Goal: Information Seeking & Learning: Learn about a topic

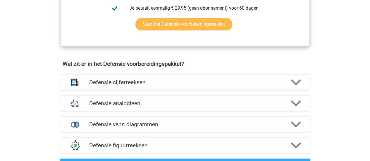
scroll to position [379, 0]
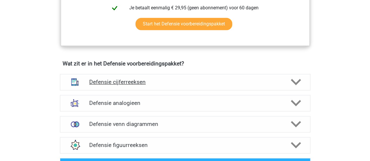
click at [168, 79] on h4 "Defensie cijferreeksen" at bounding box center [184, 82] width 191 height 7
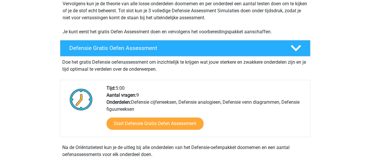
scroll to position [105, 0]
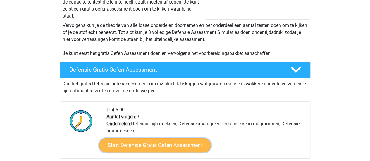
click at [173, 142] on link "Start Defensie Gratis Oefen Assessment" at bounding box center [155, 145] width 112 height 14
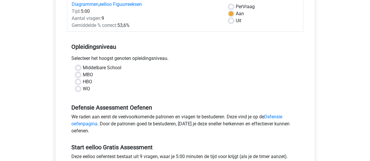
scroll to position [88, 0]
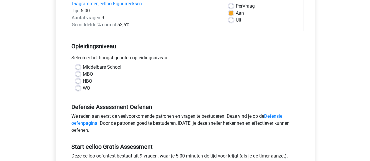
click at [83, 66] on label "Middelbare School" at bounding box center [102, 67] width 39 height 7
click at [78, 66] on input "Middelbare School" at bounding box center [78, 67] width 5 height 6
radio input "true"
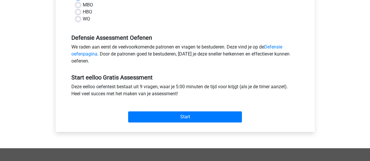
scroll to position [158, 0]
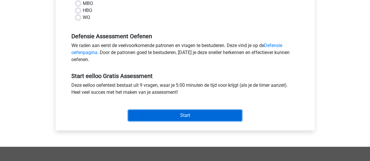
click at [192, 113] on input "Start" at bounding box center [185, 115] width 114 height 11
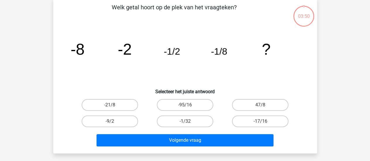
scroll to position [27, 0]
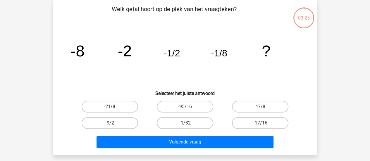
click at [125, 105] on label "-21/8" at bounding box center [110, 107] width 56 height 12
click at [113, 107] on input "-21/8" at bounding box center [112, 109] width 4 height 4
radio input "true"
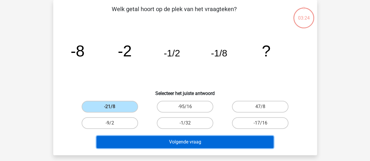
click at [178, 141] on button "Volgende vraag" at bounding box center [184, 142] width 177 height 12
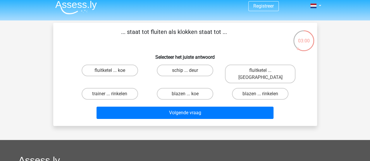
scroll to position [4, 0]
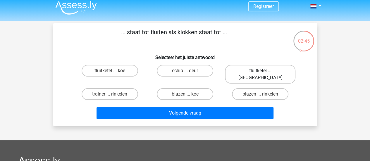
click at [270, 70] on label "fluitketel ... luiden" at bounding box center [260, 74] width 70 height 19
click at [264, 71] on input "fluitketel ... luiden" at bounding box center [262, 73] width 4 height 4
radio input "true"
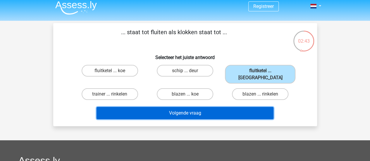
click at [187, 109] on button "Volgende vraag" at bounding box center [184, 113] width 177 height 12
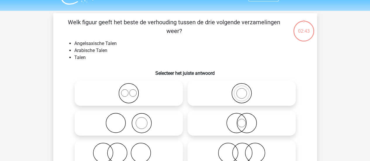
scroll to position [27, 0]
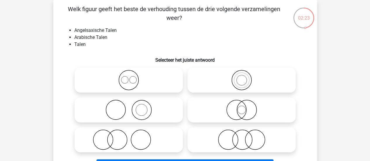
click at [132, 79] on icon at bounding box center [128, 80] width 103 height 20
click at [132, 77] on input "radio" at bounding box center [131, 75] width 4 height 4
radio input "true"
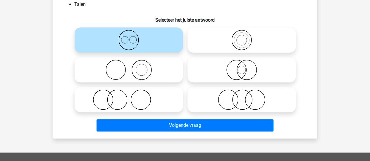
scroll to position [80, 0]
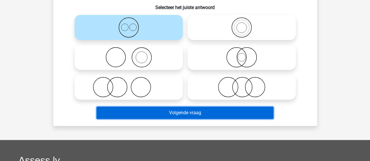
click at [182, 111] on button "Volgende vraag" at bounding box center [184, 113] width 177 height 12
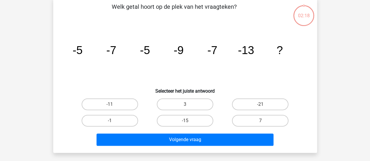
scroll to position [27, 0]
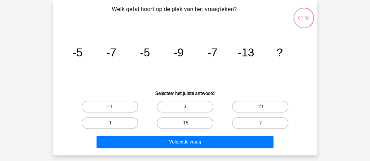
click at [103, 111] on label "-11" at bounding box center [110, 107] width 56 height 12
click at [110, 110] on input "-11" at bounding box center [112, 109] width 4 height 4
radio input "true"
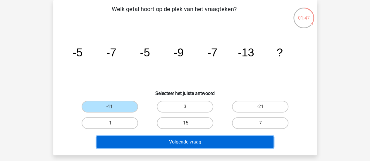
click at [162, 144] on button "Volgende vraag" at bounding box center [184, 142] width 177 height 12
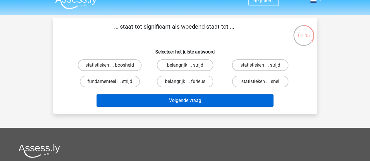
scroll to position [4, 0]
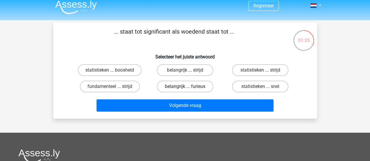
click at [177, 87] on label "belangrijk ... furieus" at bounding box center [185, 87] width 56 height 12
click at [185, 87] on input "belangrijk ... furieus" at bounding box center [187, 89] width 4 height 4
radio input "true"
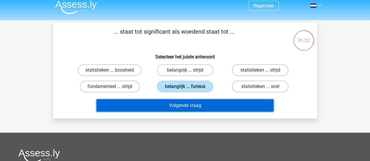
click at [192, 106] on button "Volgende vraag" at bounding box center [184, 105] width 177 height 12
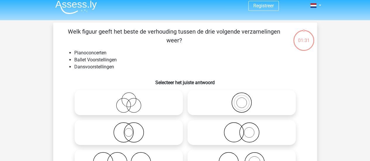
scroll to position [27, 0]
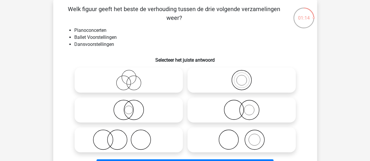
click at [255, 111] on icon at bounding box center [241, 110] width 103 height 20
click at [245, 107] on input "radio" at bounding box center [243, 105] width 4 height 4
radio input "true"
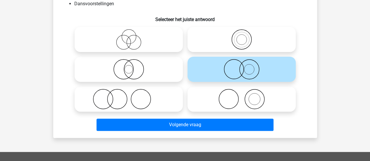
scroll to position [68, 0]
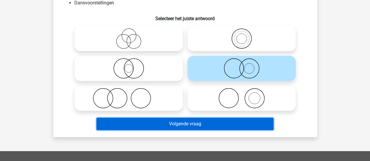
click at [243, 122] on button "Volgende vraag" at bounding box center [184, 124] width 177 height 12
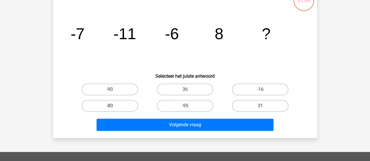
scroll to position [27, 0]
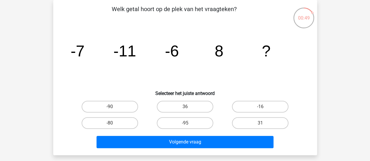
click at [360, 2] on div "Registreer" at bounding box center [185, 148] width 370 height 350
click at [201, 105] on label "36" at bounding box center [185, 107] width 56 height 12
click at [189, 107] on input "36" at bounding box center [187, 109] width 4 height 4
radio input "true"
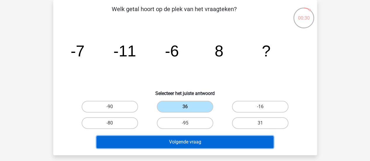
click at [213, 143] on button "Volgende vraag" at bounding box center [184, 142] width 177 height 12
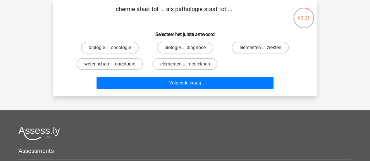
click at [130, 62] on label "wetenschap ... oncologie" at bounding box center [110, 64] width 66 height 12
click at [113, 64] on input "wetenschap ... oncologie" at bounding box center [112, 66] width 4 height 4
radio input "true"
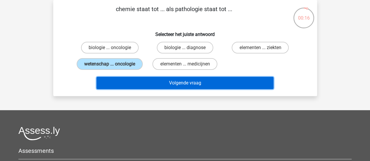
click at [166, 82] on button "Volgende vraag" at bounding box center [184, 83] width 177 height 12
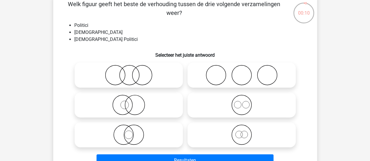
scroll to position [32, 0]
click at [155, 134] on icon at bounding box center [128, 135] width 103 height 20
click at [132, 132] on input "radio" at bounding box center [131, 130] width 4 height 4
radio input "true"
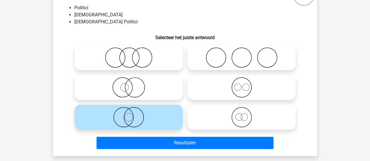
scroll to position [54, 0]
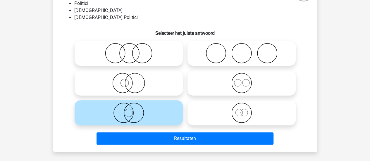
click at [137, 72] on label at bounding box center [129, 82] width 108 height 25
click at [132, 76] on input "radio" at bounding box center [131, 78] width 4 height 4
radio input "true"
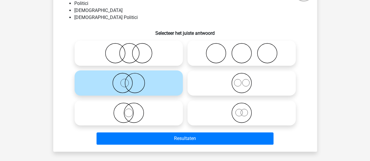
click at [161, 122] on icon at bounding box center [128, 113] width 103 height 20
click at [132, 110] on input "radio" at bounding box center [131, 108] width 4 height 4
radio input "true"
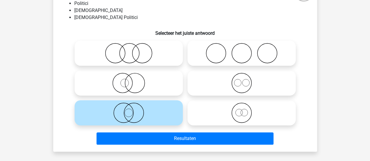
click at [145, 87] on icon at bounding box center [128, 83] width 103 height 20
click at [132, 80] on input "radio" at bounding box center [131, 78] width 4 height 4
radio input "true"
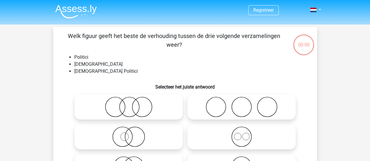
scroll to position [54, 0]
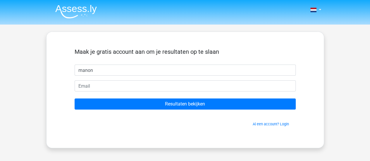
type input "manon"
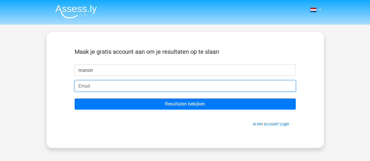
click at [173, 88] on input "email" at bounding box center [185, 85] width 221 height 11
type input "manonwillems6@gmail.com"
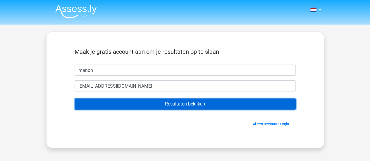
click at [165, 103] on input "Resultaten bekijken" at bounding box center [185, 103] width 221 height 11
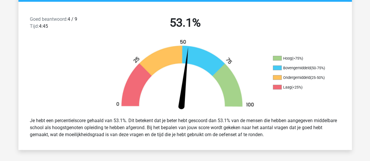
scroll to position [147, 0]
click at [80, 64] on div at bounding box center [59, 75] width 83 height 73
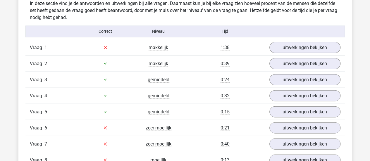
scroll to position [628, 0]
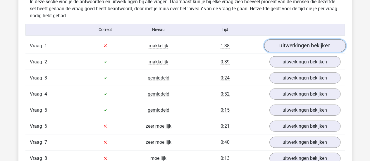
click at [311, 47] on link "uitwerkingen bekijken" at bounding box center [305, 45] width 82 height 13
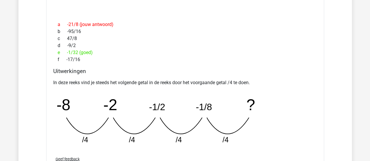
scroll to position [763, 0]
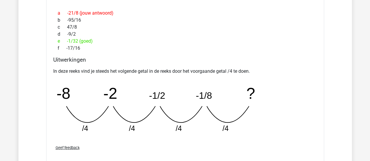
click at [218, 118] on icon at bounding box center [228, 114] width 42 height 16
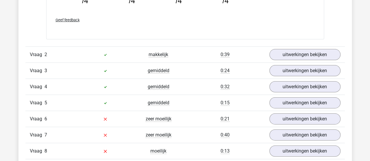
scroll to position [892, 0]
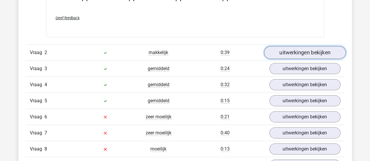
click at [289, 51] on link "uitwerkingen bekijken" at bounding box center [305, 52] width 82 height 13
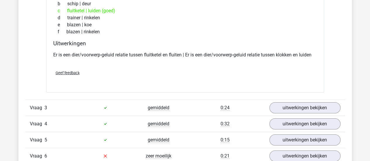
scroll to position [988, 0]
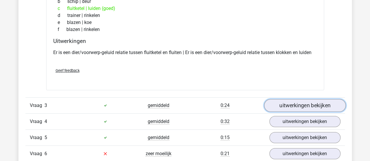
click at [290, 103] on link "uitwerkingen bekijken" at bounding box center [305, 105] width 82 height 13
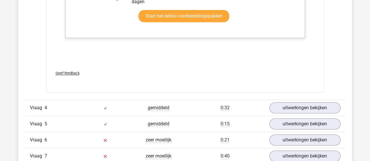
scroll to position [1382, 0]
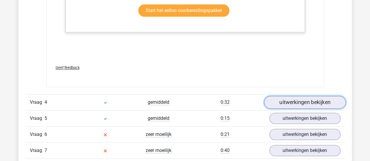
click at [307, 96] on link "uitwerkingen bekijken" at bounding box center [305, 102] width 82 height 13
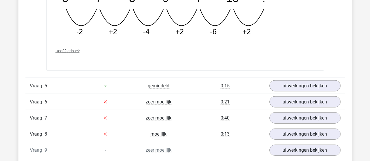
scroll to position [1689, 0]
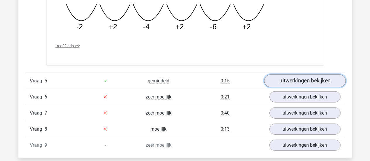
click at [306, 75] on link "uitwerkingen bekijken" at bounding box center [305, 81] width 82 height 13
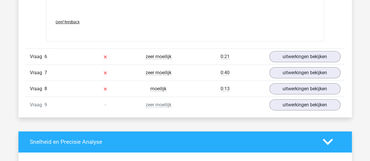
scroll to position [2022, 0]
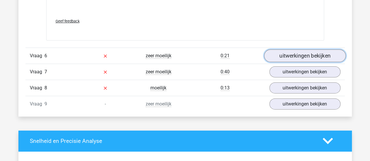
click at [277, 54] on link "uitwerkingen bekijken" at bounding box center [305, 55] width 82 height 13
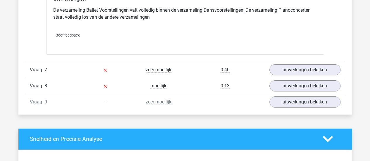
scroll to position [2247, 0]
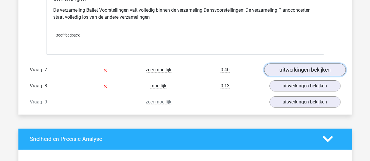
click at [308, 64] on link "uitwerkingen bekijken" at bounding box center [305, 69] width 82 height 13
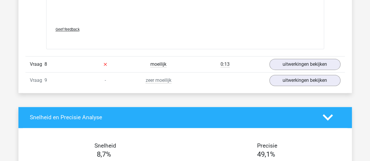
scroll to position [2625, 0]
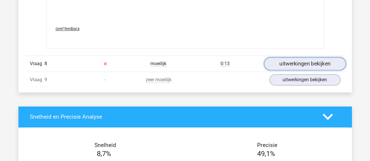
click at [302, 58] on link "uitwerkingen bekijken" at bounding box center [305, 63] width 82 height 13
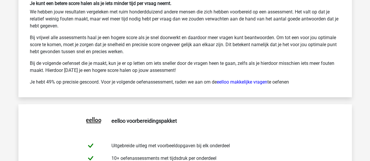
scroll to position [3081, 0]
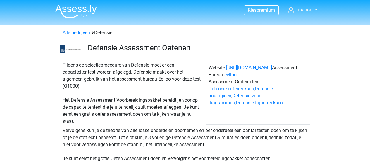
scroll to position [173, 0]
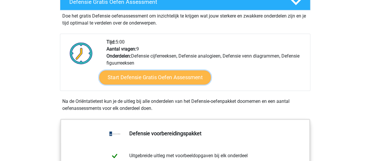
click at [170, 79] on link "Start Defensie Gratis Oefen Assessment" at bounding box center [155, 77] width 112 height 14
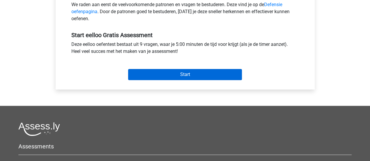
scroll to position [200, 0]
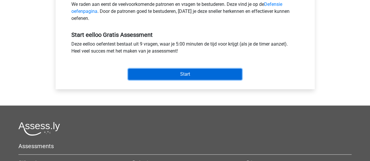
click at [149, 72] on input "Start" at bounding box center [185, 74] width 114 height 11
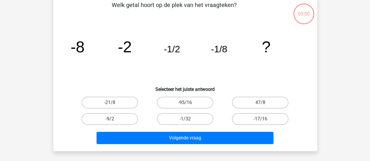
scroll to position [31, 0]
click at [193, 120] on label "-1/32" at bounding box center [185, 119] width 56 height 12
click at [189, 120] on input "-1/32" at bounding box center [187, 121] width 4 height 4
radio input "true"
click at [188, 130] on div "Volgende vraag" at bounding box center [185, 136] width 245 height 19
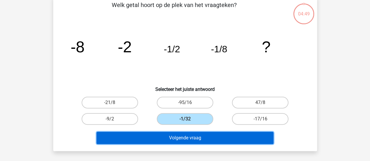
click at [201, 133] on button "Volgende vraag" at bounding box center [184, 138] width 177 height 12
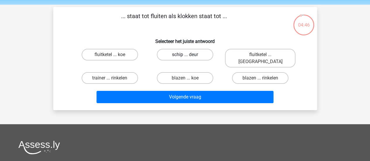
scroll to position [20, 0]
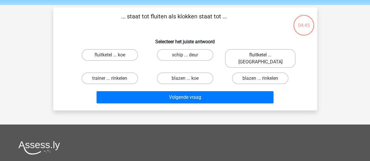
click at [244, 55] on label "fluitketel ... luiden" at bounding box center [260, 58] width 70 height 19
click at [260, 55] on input "fluitketel ... luiden" at bounding box center [262, 57] width 4 height 4
radio input "true"
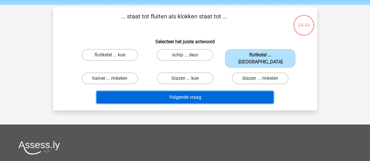
click at [185, 91] on button "Volgende vraag" at bounding box center [184, 97] width 177 height 12
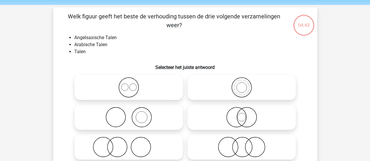
scroll to position [27, 0]
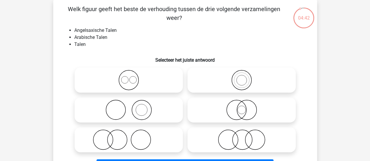
click at [145, 73] on icon at bounding box center [128, 80] width 103 height 20
click at [132, 73] on input "radio" at bounding box center [131, 75] width 4 height 4
radio input "true"
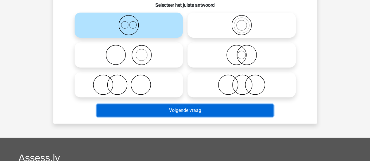
click at [177, 106] on button "Volgende vraag" at bounding box center [184, 110] width 177 height 12
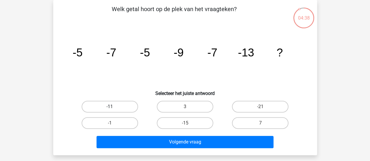
click at [126, 107] on label "-11" at bounding box center [110, 107] width 56 height 12
click at [113, 107] on input "-11" at bounding box center [112, 109] width 4 height 4
radio input "true"
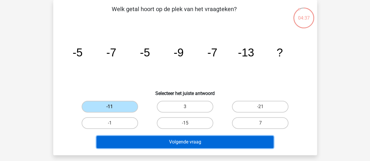
click at [197, 146] on button "Volgende vraag" at bounding box center [184, 142] width 177 height 12
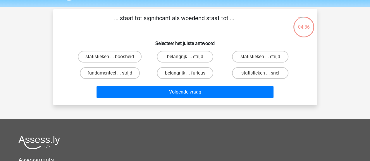
scroll to position [17, 0]
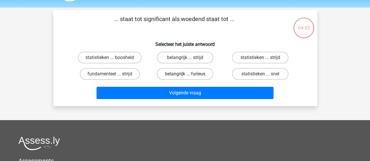
click at [182, 76] on label "belangrijk ... furieus" at bounding box center [185, 74] width 56 height 12
click at [185, 76] on input "belangrijk ... furieus" at bounding box center [187, 76] width 4 height 4
radio input "true"
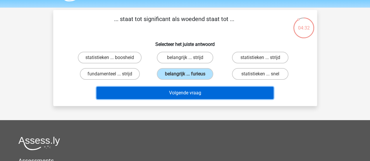
click at [179, 91] on button "Volgende vraag" at bounding box center [184, 93] width 177 height 12
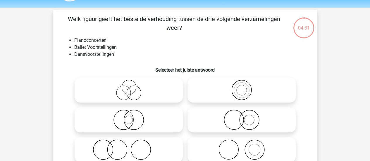
scroll to position [27, 0]
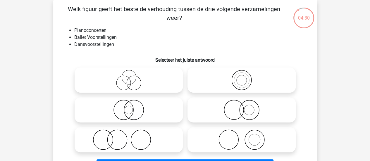
click at [238, 132] on icon at bounding box center [241, 139] width 103 height 20
click at [241, 133] on input "radio" at bounding box center [243, 135] width 4 height 4
radio input "true"
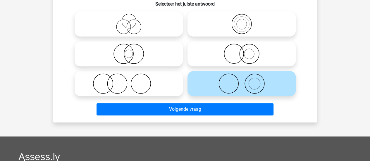
scroll to position [83, 0]
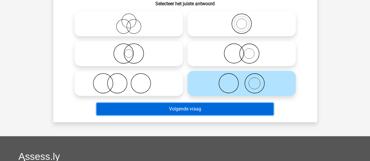
click at [191, 112] on button "Volgende vraag" at bounding box center [184, 109] width 177 height 12
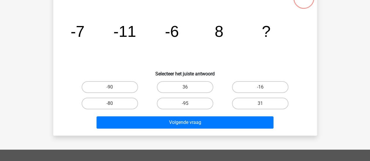
scroll to position [47, 0]
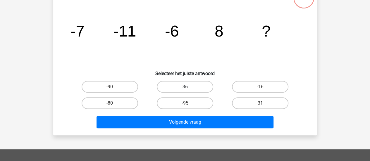
click at [183, 82] on label "36" at bounding box center [185, 87] width 56 height 12
click at [185, 87] on input "36" at bounding box center [187, 89] width 4 height 4
radio input "true"
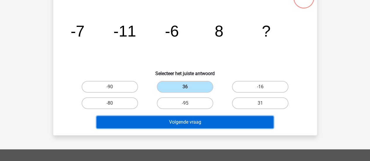
click at [171, 123] on button "Volgende vraag" at bounding box center [184, 122] width 177 height 12
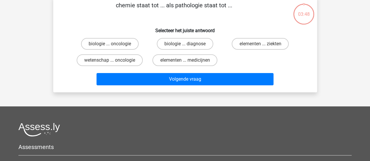
scroll to position [27, 0]
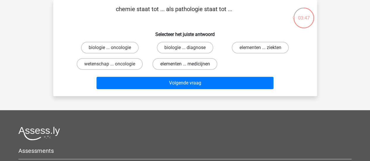
click at [208, 70] on label "elementen ... medicijnen" at bounding box center [184, 64] width 65 height 12
click at [189, 68] on input "elementen ... medicijnen" at bounding box center [187, 66] width 4 height 4
radio input "true"
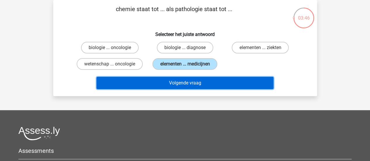
click at [211, 88] on button "Volgende vraag" at bounding box center [184, 83] width 177 height 12
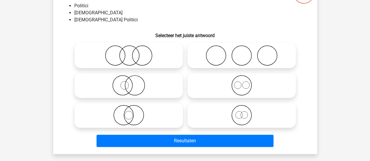
scroll to position [52, 0]
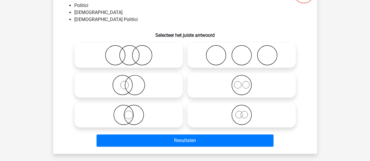
click at [224, 118] on icon at bounding box center [241, 115] width 103 height 20
click at [241, 112] on input "radio" at bounding box center [243, 110] width 4 height 4
radio input "true"
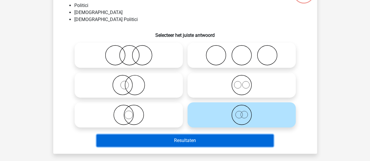
click at [193, 142] on button "Resultaten" at bounding box center [184, 140] width 177 height 12
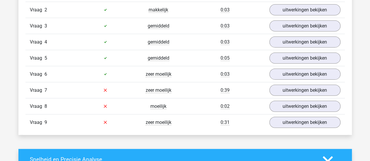
scroll to position [697, 0]
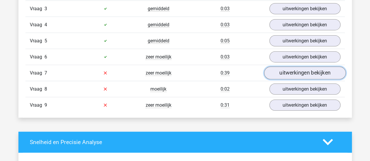
click at [292, 68] on link "uitwerkingen bekijken" at bounding box center [305, 73] width 82 height 13
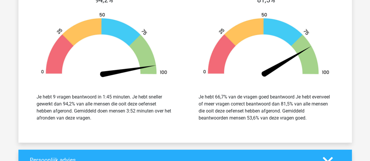
scroll to position [1236, 0]
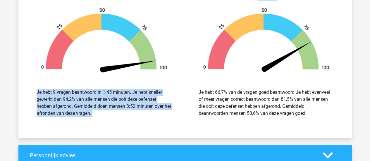
drag, startPoint x: 195, startPoint y: 58, endPoint x: 160, endPoint y: 50, distance: 35.5
click at [165, 49] on div "Snelheid 94,2% Je hebt 9 vragen beantwoord in 1:45 minuten. Je hebt sneller gew…" at bounding box center [184, 53] width 333 height 154
click at [158, 50] on img at bounding box center [104, 41] width 144 height 67
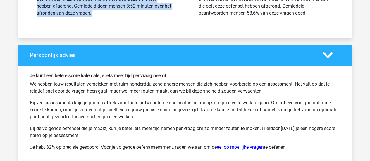
scroll to position [1334, 0]
